Goal: Task Accomplishment & Management: Complete application form

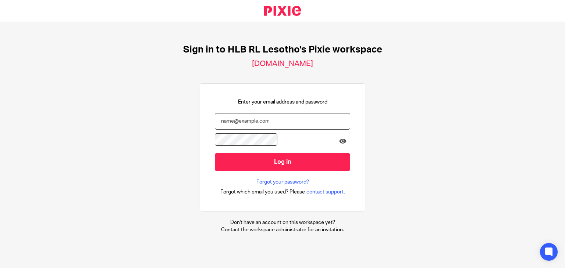
click at [215, 113] on input "email" at bounding box center [282, 121] width 135 height 17
type input "R"
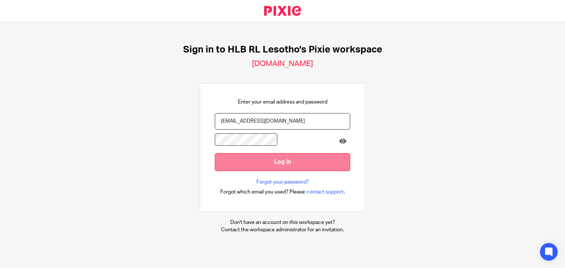
type input "[EMAIL_ADDRESS][DOMAIN_NAME]"
click at [215, 153] on input "Log in" at bounding box center [282, 162] width 135 height 18
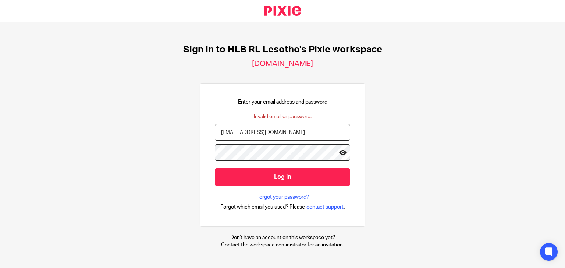
click at [339, 154] on icon at bounding box center [342, 152] width 7 height 7
click at [340, 154] on icon at bounding box center [342, 152] width 7 height 7
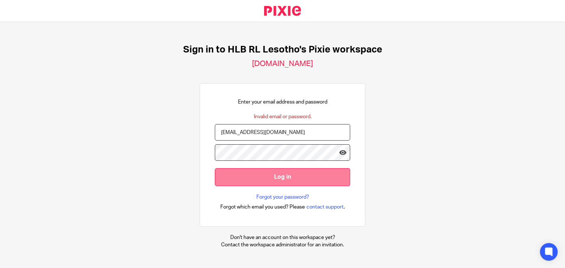
click at [293, 174] on input "Log in" at bounding box center [282, 177] width 135 height 18
